Goal: Transaction & Acquisition: Subscribe to service/newsletter

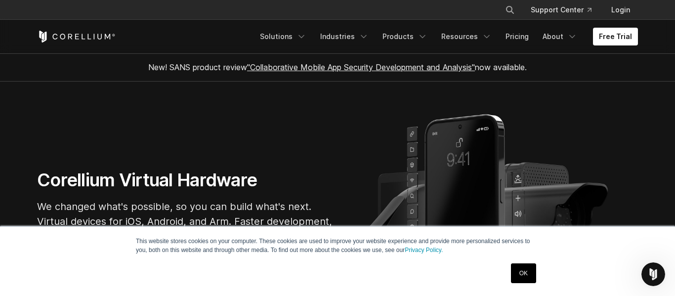
click at [521, 274] on link "OK" at bounding box center [523, 273] width 25 height 20
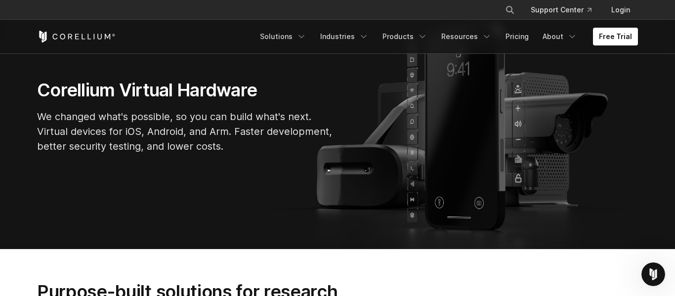
scroll to position [86, 0]
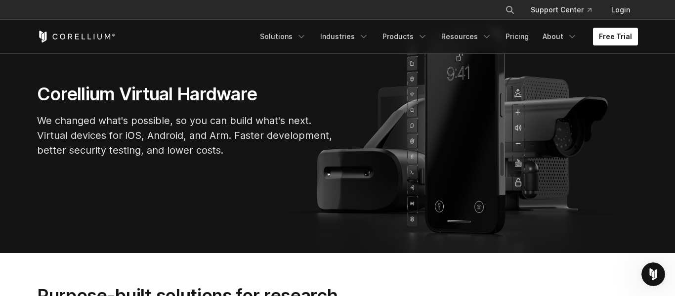
click at [625, 40] on link "Free Trial" at bounding box center [615, 37] width 45 height 18
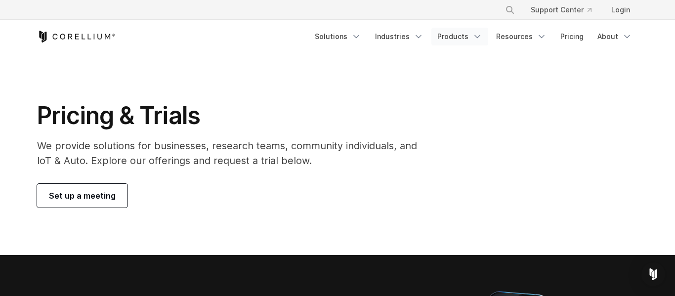
click at [482, 30] on link "Products" at bounding box center [459, 37] width 57 height 18
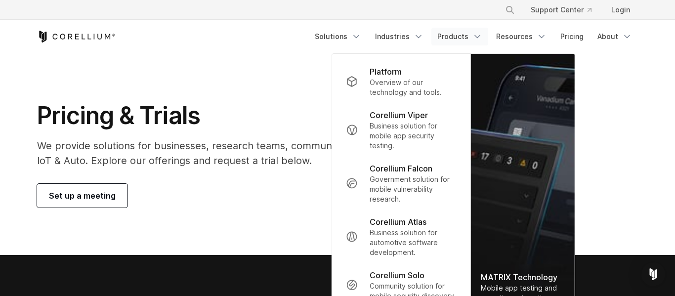
click at [482, 30] on link "Products" at bounding box center [459, 37] width 57 height 18
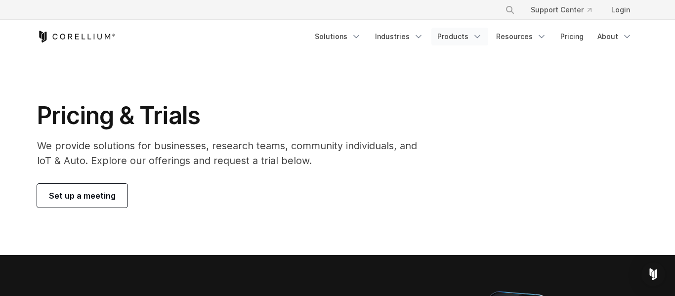
click at [482, 32] on icon "Navigation Menu" at bounding box center [477, 37] width 10 height 10
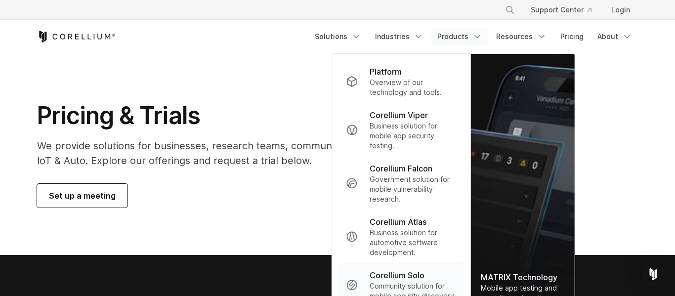
click at [397, 278] on p "Corellium Solo" at bounding box center [397, 275] width 55 height 12
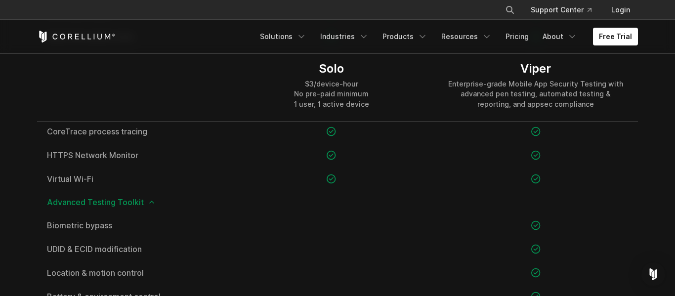
scroll to position [896, 0]
click at [399, 37] on link "Products" at bounding box center [405, 37] width 57 height 18
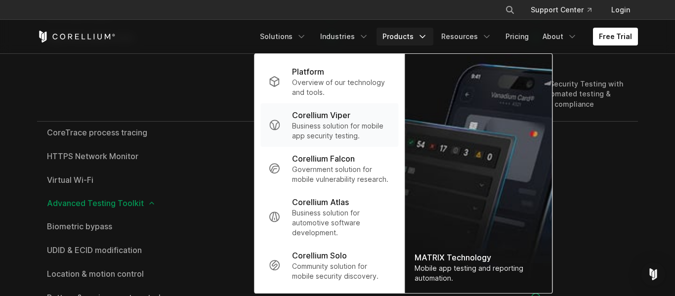
click at [344, 120] on p "Corellium Viper" at bounding box center [321, 115] width 58 height 12
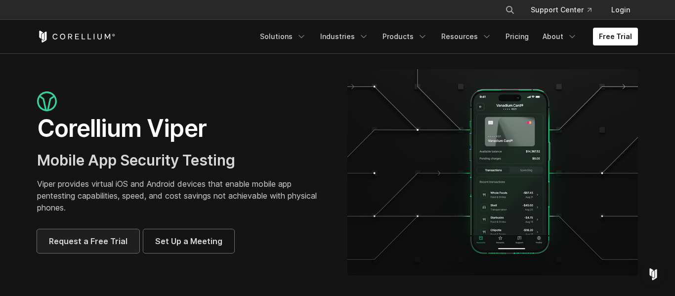
click at [124, 243] on span "Request a Free Trial" at bounding box center [88, 241] width 79 height 12
click at [446, 41] on link "Resources" at bounding box center [466, 37] width 62 height 18
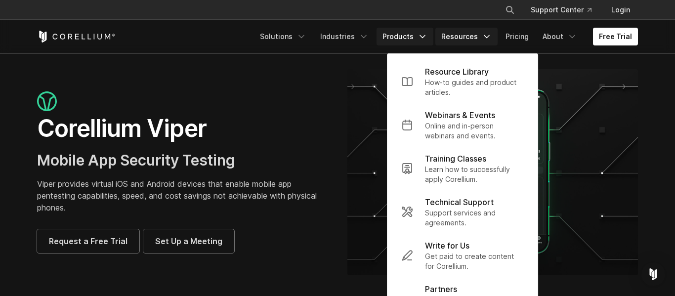
click at [426, 33] on icon "Navigation Menu" at bounding box center [423, 37] width 10 height 10
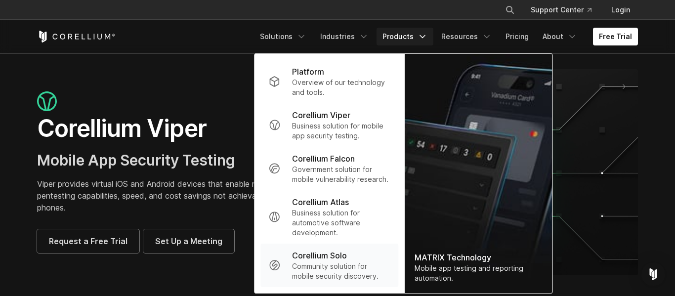
click at [316, 269] on p "Community solution for mobile security discovery." at bounding box center [341, 271] width 98 height 20
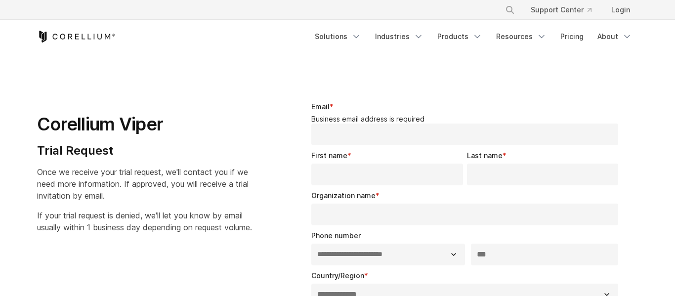
select select "**"
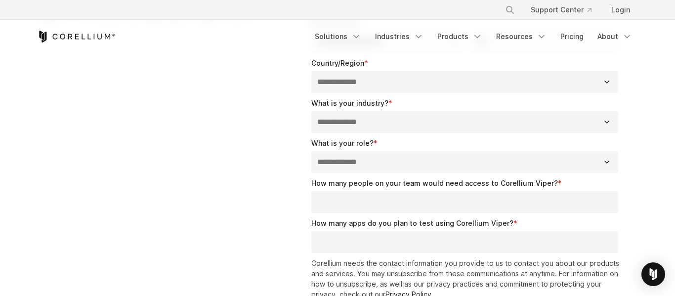
scroll to position [213, 0]
click at [412, 153] on select "**********" at bounding box center [464, 161] width 307 height 22
click at [284, 166] on div "**********" at bounding box center [337, 140] width 621 height 537
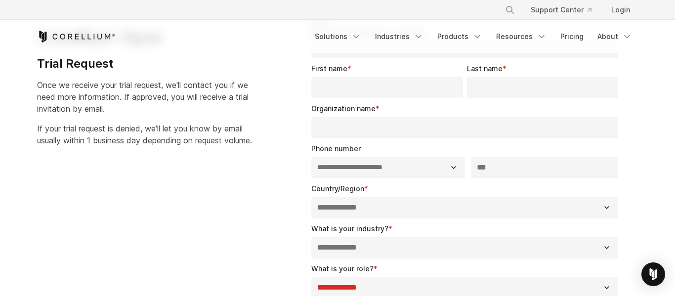
scroll to position [0, 0]
